Goal: Task Accomplishment & Management: Use online tool/utility

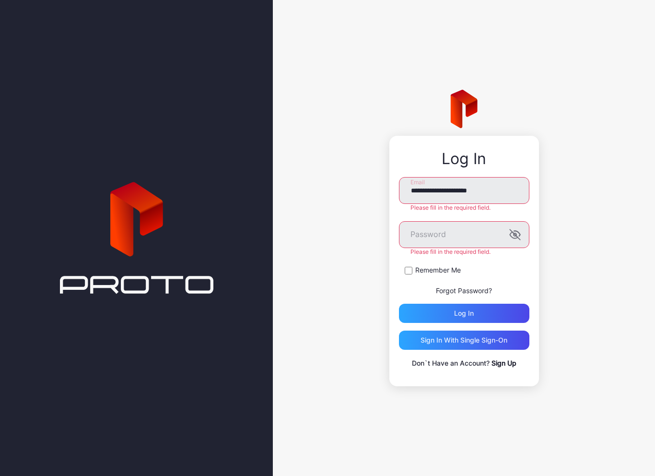
type input "**********"
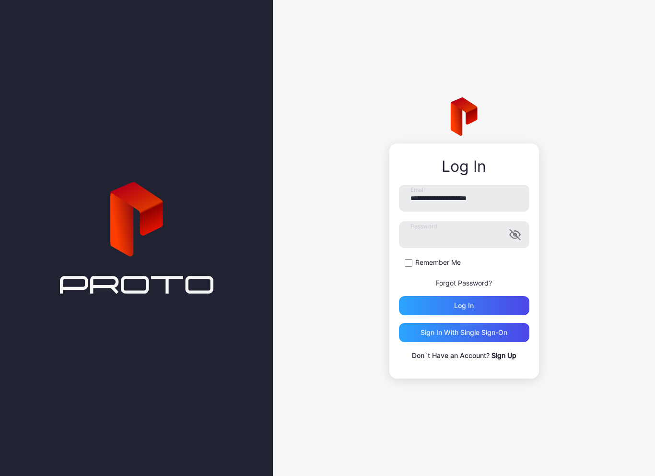
click at [428, 311] on div "Log in" at bounding box center [464, 305] width 130 height 19
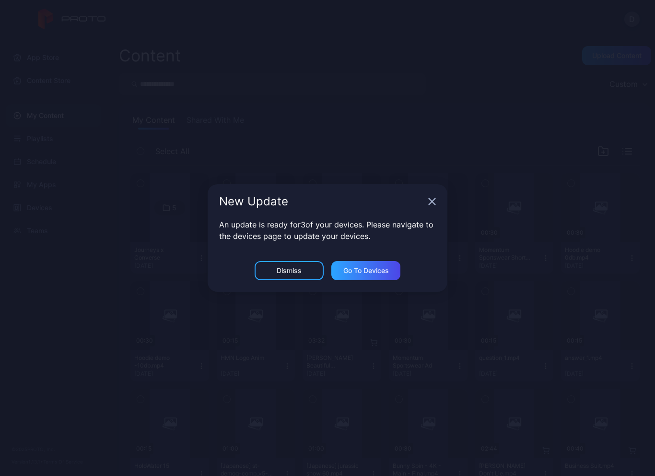
click at [356, 269] on div "Go to devices" at bounding box center [366, 271] width 46 height 8
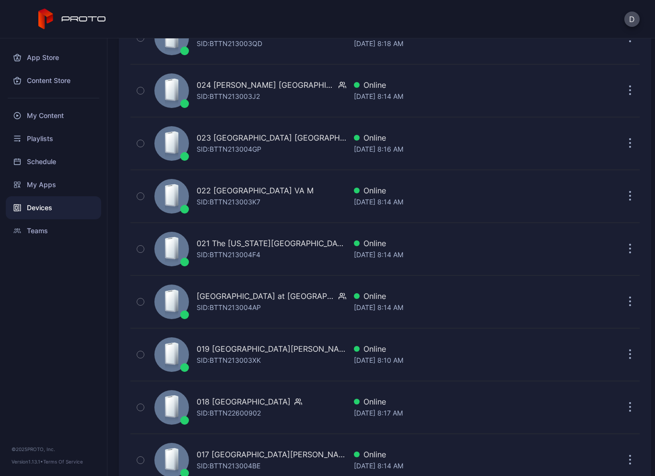
scroll to position [1286, 0]
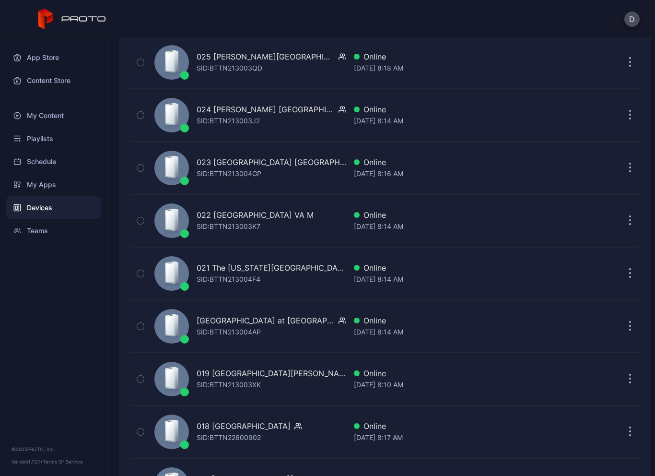
click at [229, 276] on div "SID: BTTN213004F4" at bounding box center [229, 279] width 64 height 12
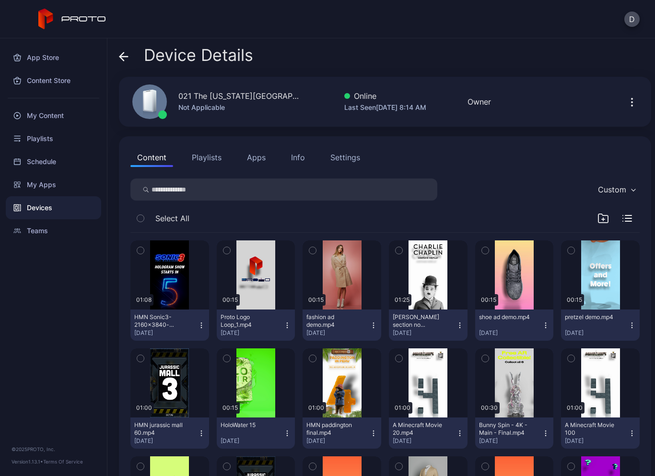
click at [632, 101] on icon "button" at bounding box center [632, 102] width 12 height 12
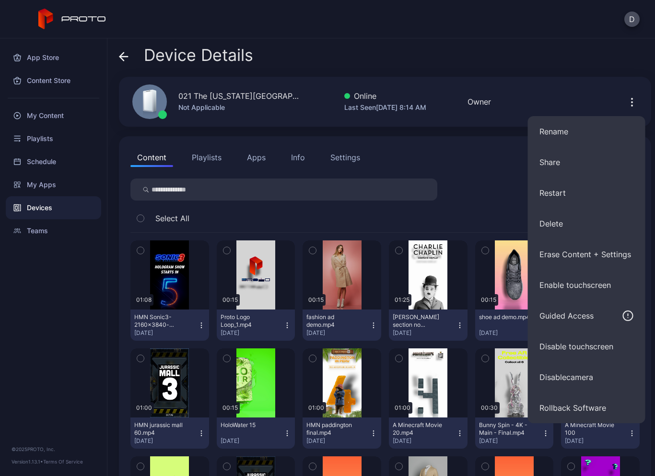
click at [556, 197] on button "Restart" at bounding box center [587, 192] width 118 height 31
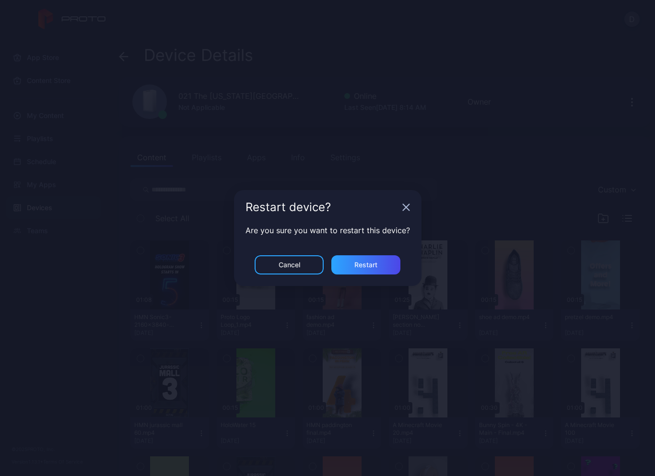
click at [366, 265] on div "Restart" at bounding box center [365, 265] width 23 height 8
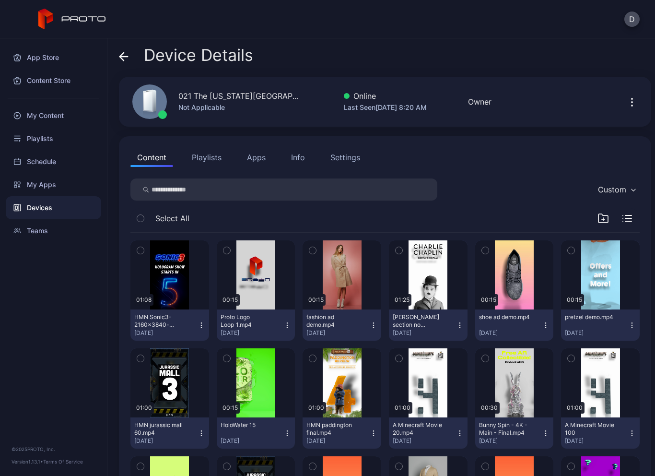
click at [258, 153] on button "Apps" at bounding box center [256, 157] width 32 height 19
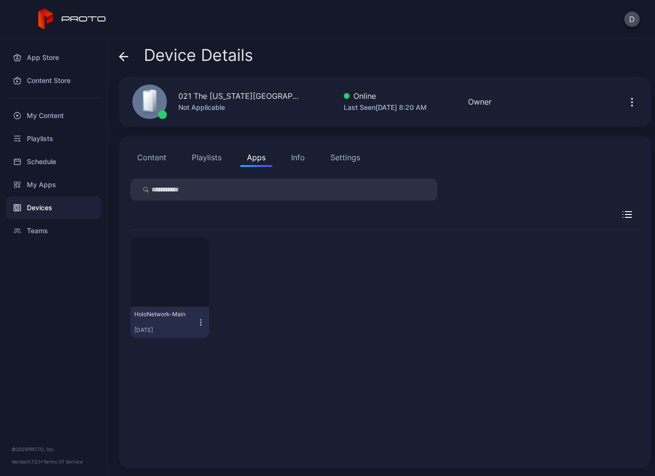
click at [202, 323] on icon "button" at bounding box center [201, 323] width 9 height 10
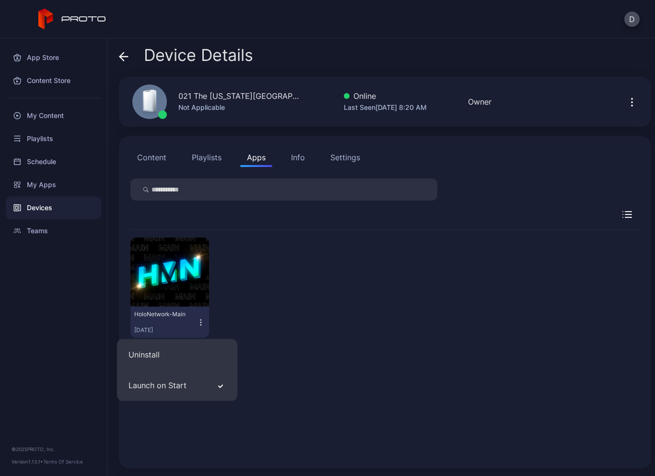
click at [258, 284] on div "HoloNetwork-Main Aug 18, 2025" at bounding box center [384, 288] width 509 height 116
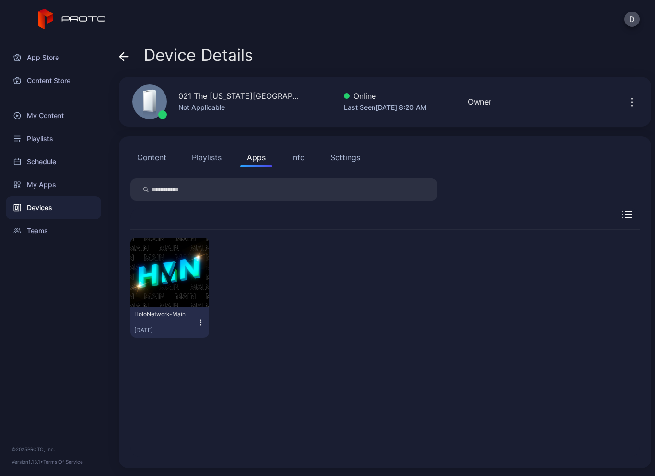
click at [151, 165] on button "Content" at bounding box center [151, 157] width 43 height 19
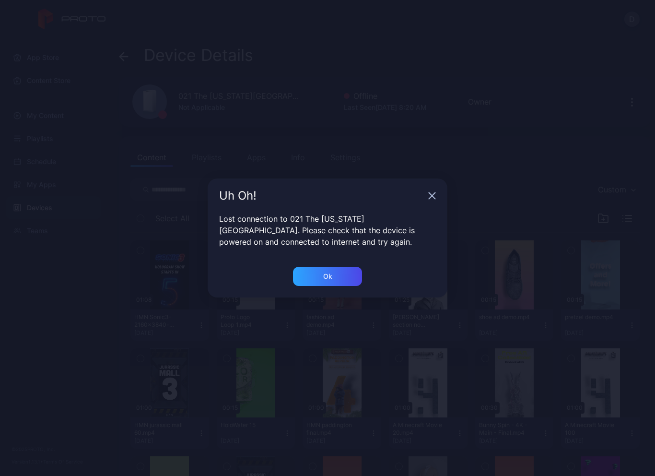
click at [312, 271] on div "Ok" at bounding box center [327, 276] width 69 height 19
